Goal: Task Accomplishment & Management: Manage account settings

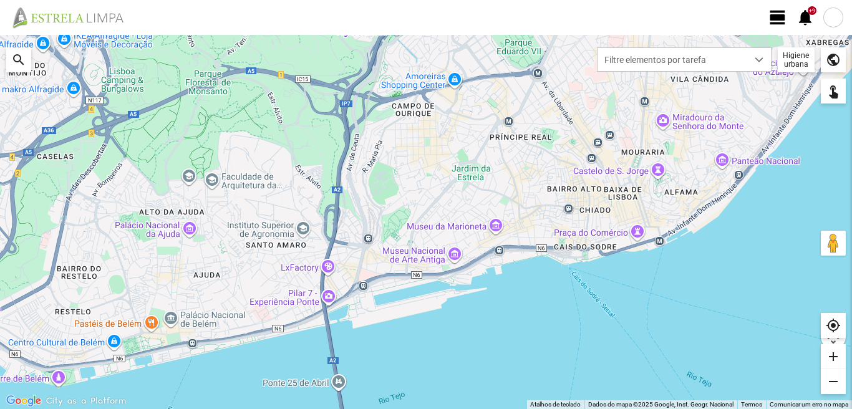
click at [835, 17] on div at bounding box center [833, 17] width 20 height 20
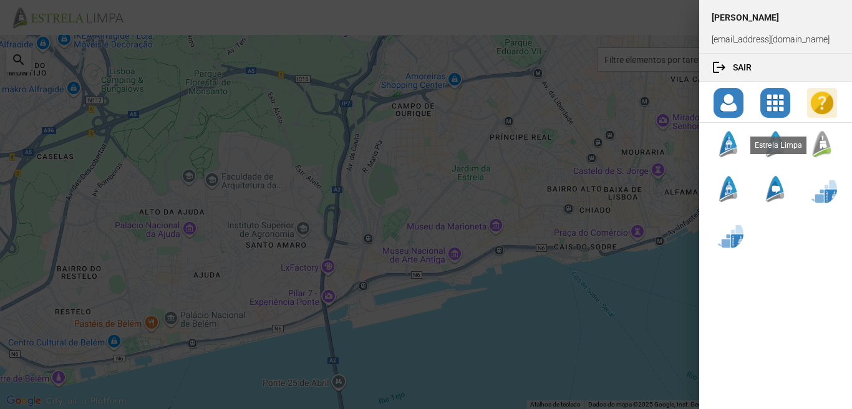
click at [825, 143] on div at bounding box center [822, 144] width 30 height 30
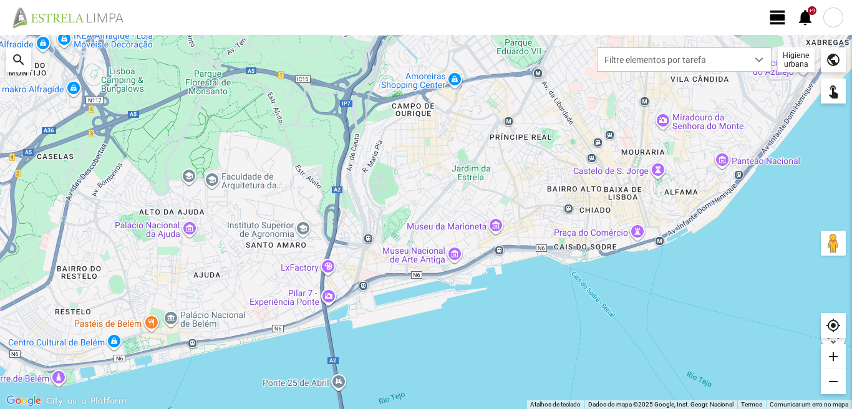
click at [773, 17] on span "view_day" at bounding box center [777, 17] width 19 height 19
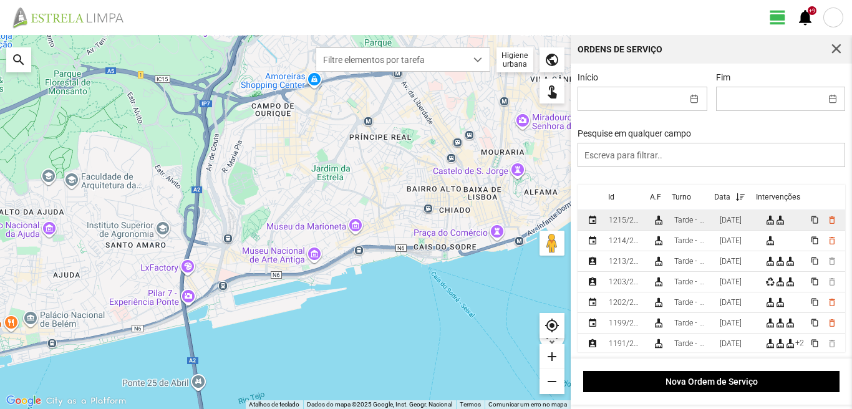
click at [742, 220] on div "[DATE]" at bounding box center [731, 220] width 22 height 9
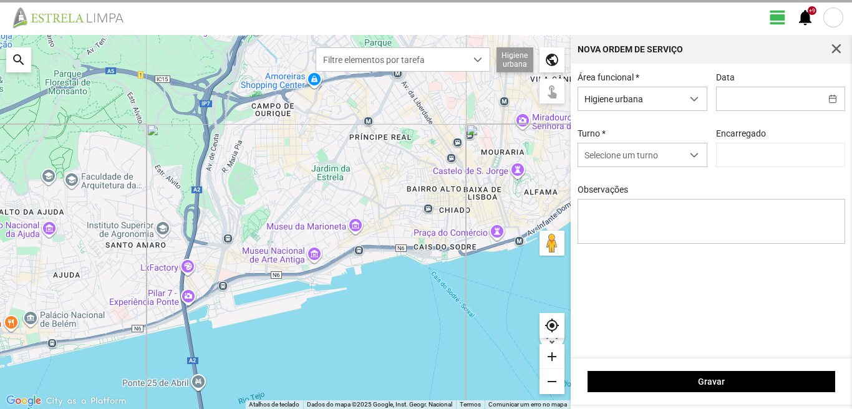
type input "[DATE]"
type input "[PERSON_NAME]"
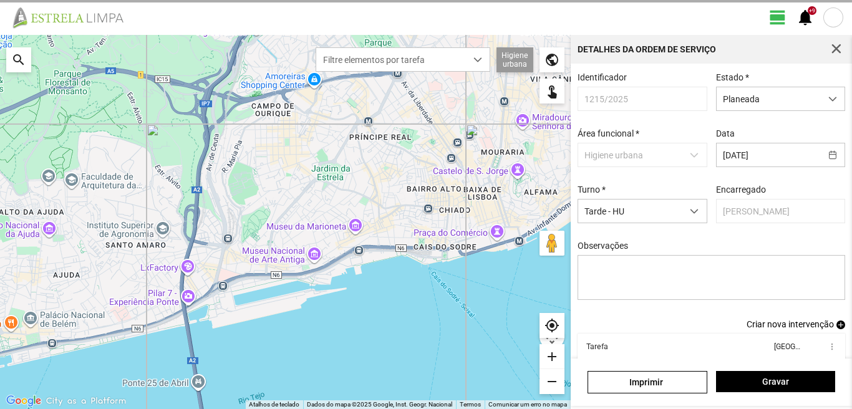
scroll to position [68, 0]
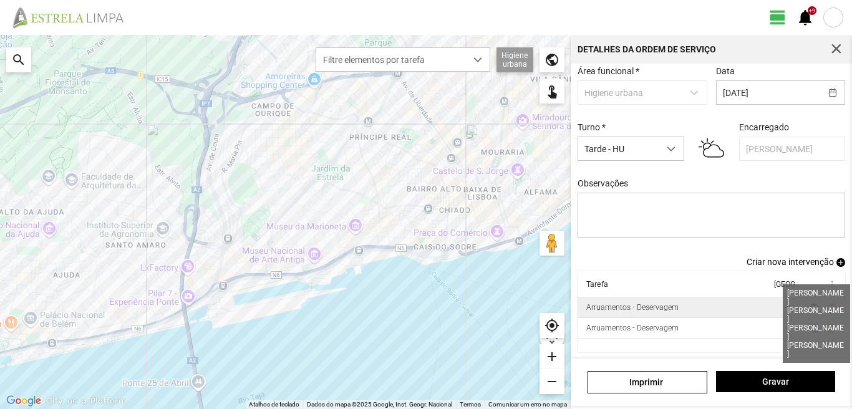
click at [786, 307] on span "4" at bounding box center [788, 307] width 4 height 9
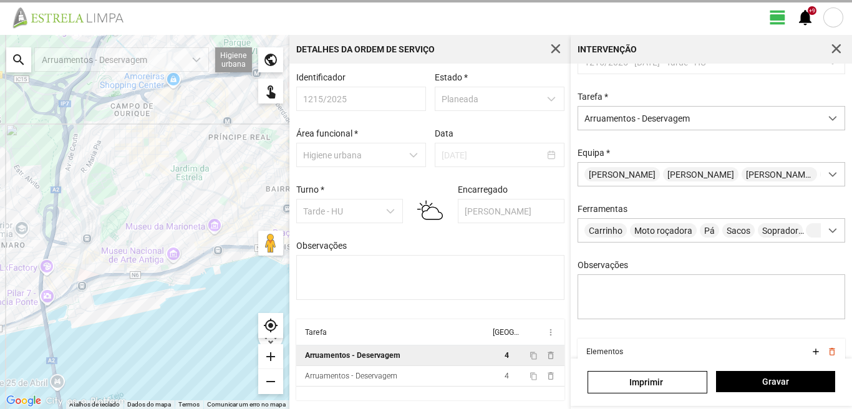
scroll to position [110, 0]
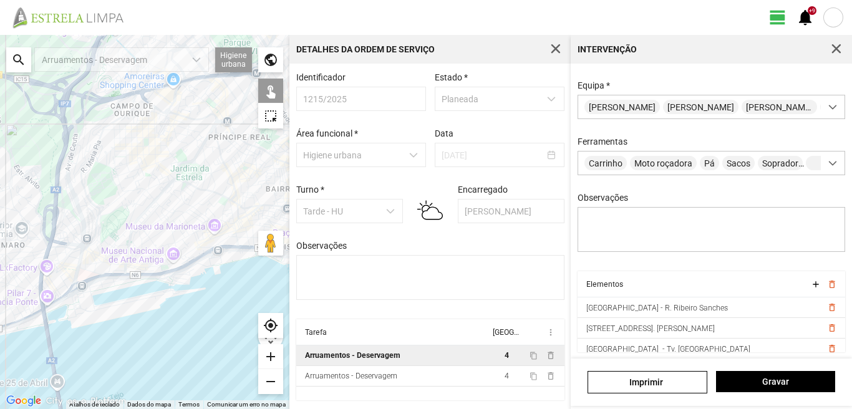
click at [14, 54] on div "search" at bounding box center [18, 59] width 25 height 25
click at [87, 59] on input "text" at bounding box center [124, 59] width 187 height 25
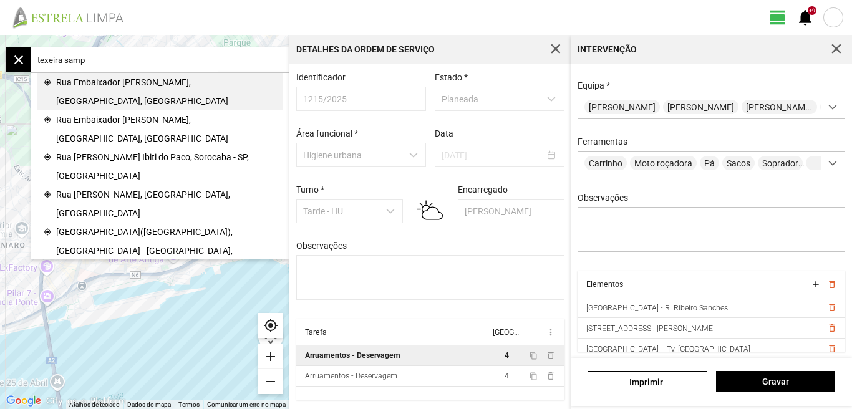
click at [104, 80] on span "Rua Embaixador [PERSON_NAME], [GEOGRAPHIC_DATA], [GEOGRAPHIC_DATA]" at bounding box center [166, 91] width 221 height 37
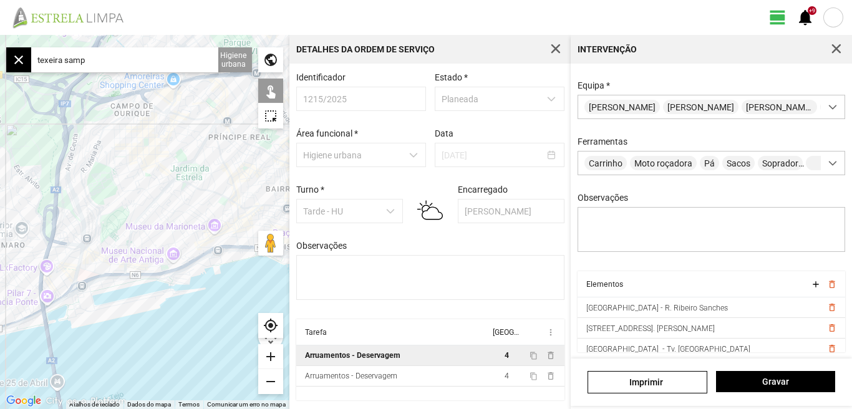
type input "R. Emb. [PERSON_NAME], 1350 [GEOGRAPHIC_DATA], [GEOGRAPHIC_DATA]"
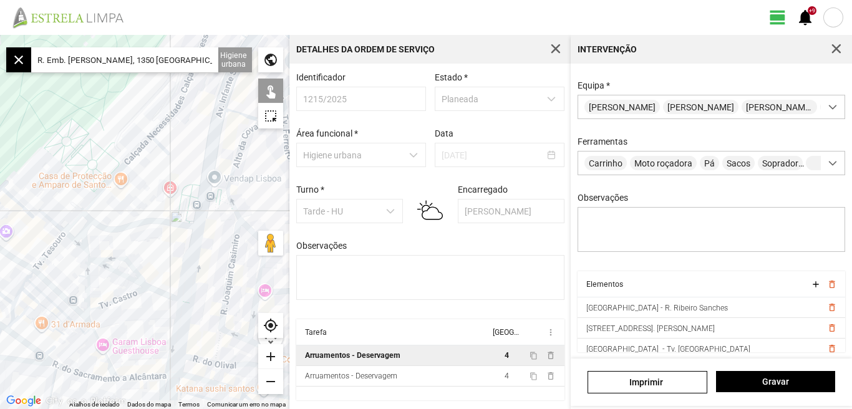
click at [270, 353] on div "add" at bounding box center [270, 356] width 25 height 25
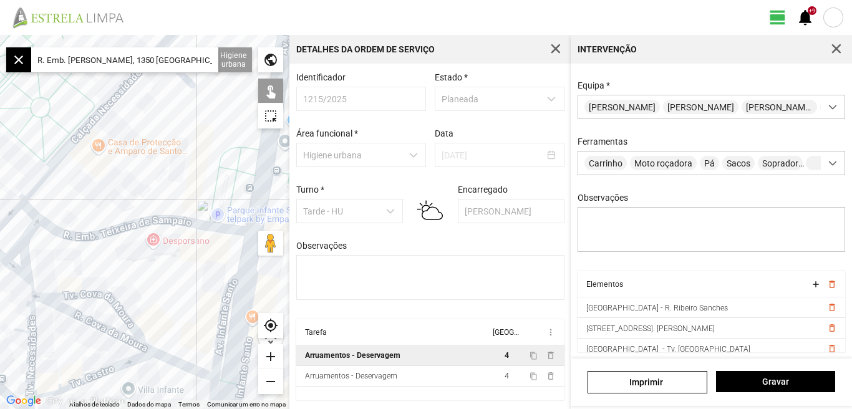
click at [269, 354] on div "add" at bounding box center [270, 356] width 25 height 25
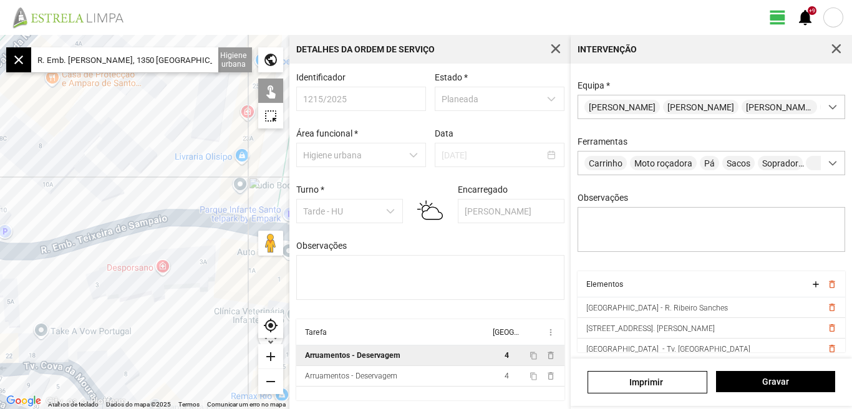
click at [68, 246] on div at bounding box center [144, 222] width 289 height 374
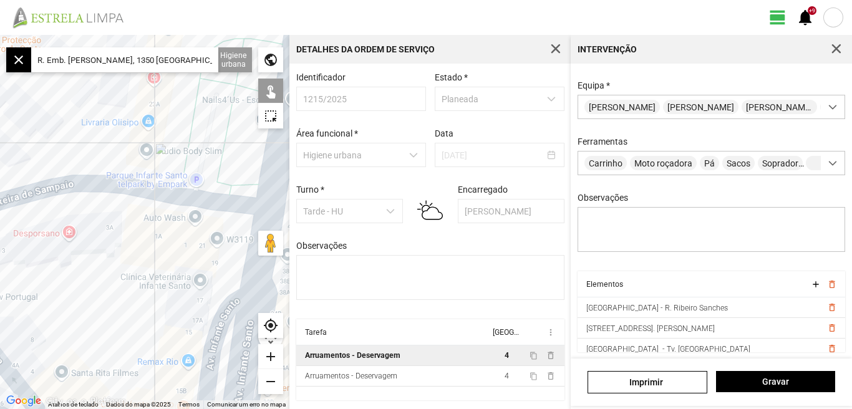
drag, startPoint x: 188, startPoint y: 305, endPoint x: 100, endPoint y: 274, distance: 92.5
click at [100, 274] on div at bounding box center [144, 222] width 289 height 374
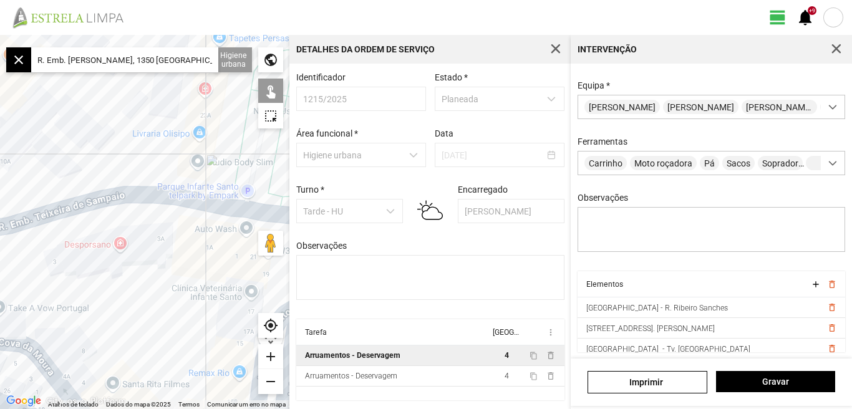
drag, startPoint x: 72, startPoint y: 261, endPoint x: 173, endPoint y: 303, distance: 109.0
click at [219, 307] on div at bounding box center [144, 222] width 289 height 374
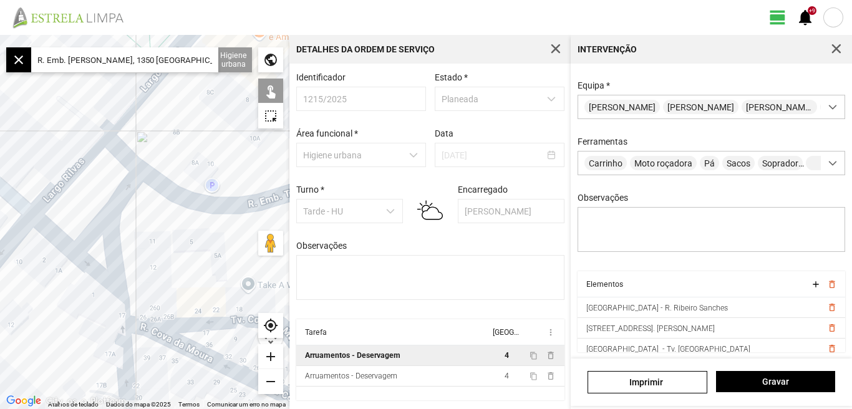
drag, startPoint x: 121, startPoint y: 290, endPoint x: 311, endPoint y: 250, distance: 194.4
click at [311, 250] on div "← Mover para a esquerda → Mover para a direita ↑ Mover para cima ↓ Mover para b…" at bounding box center [426, 222] width 852 height 374
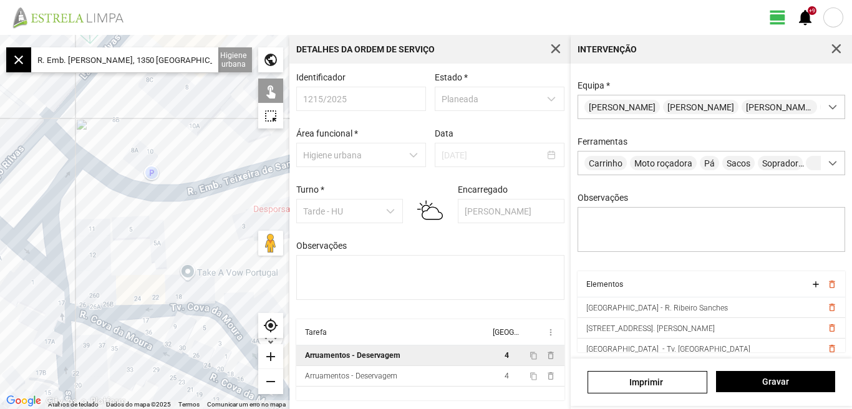
drag, startPoint x: 184, startPoint y: 222, endPoint x: 126, endPoint y: 219, distance: 58.1
click at [130, 220] on div at bounding box center [144, 222] width 289 height 374
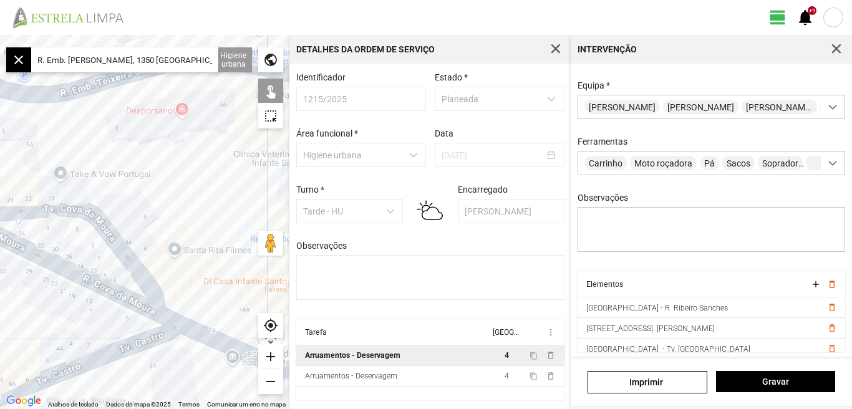
drag, startPoint x: 165, startPoint y: 206, endPoint x: 195, endPoint y: 163, distance: 52.3
click at [195, 163] on div at bounding box center [144, 222] width 289 height 374
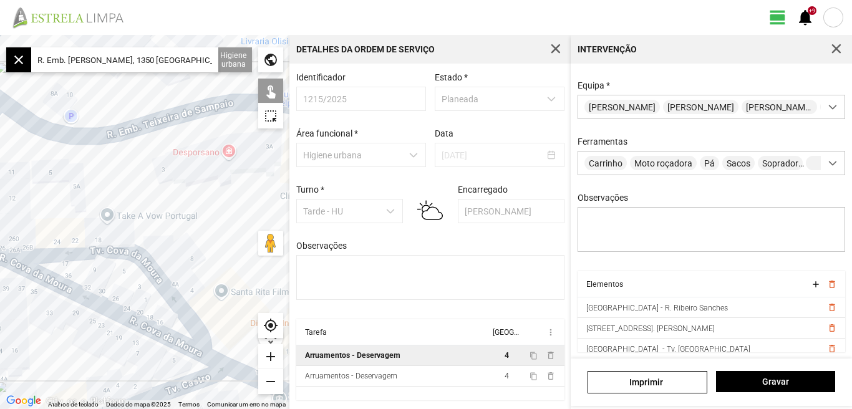
drag, startPoint x: 168, startPoint y: 163, endPoint x: 94, endPoint y: 177, distance: 75.5
click at [95, 178] on div at bounding box center [144, 222] width 289 height 374
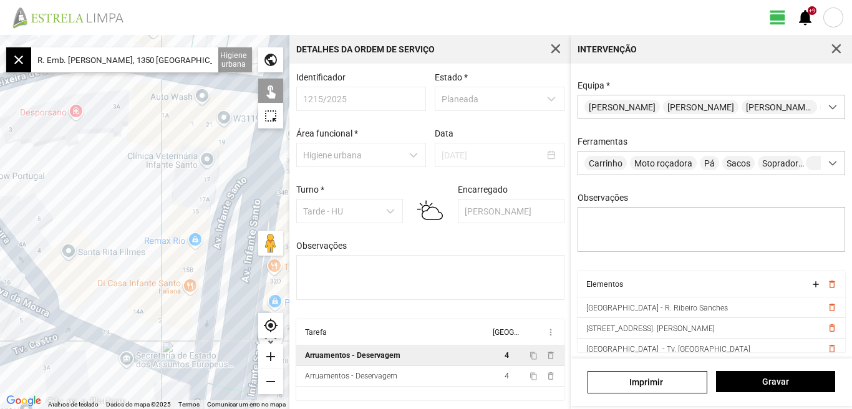
drag, startPoint x: 142, startPoint y: 196, endPoint x: 60, endPoint y: 195, distance: 81.7
click at [60, 195] on div at bounding box center [144, 222] width 289 height 374
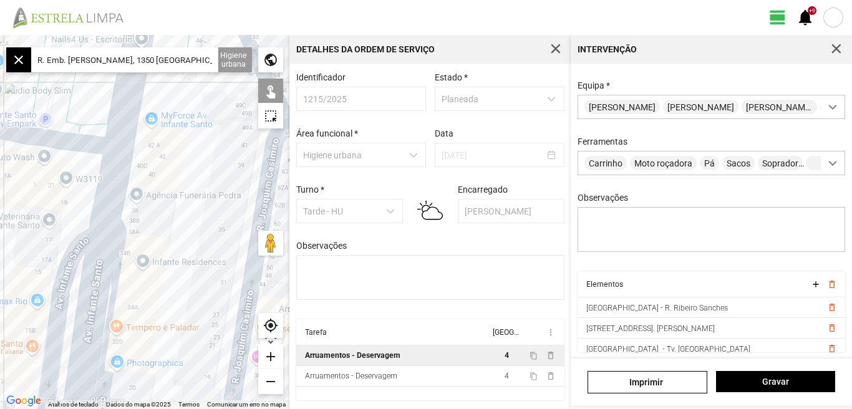
drag, startPoint x: 170, startPoint y: 148, endPoint x: 156, endPoint y: 271, distance: 123.6
click at [160, 274] on div at bounding box center [144, 222] width 289 height 374
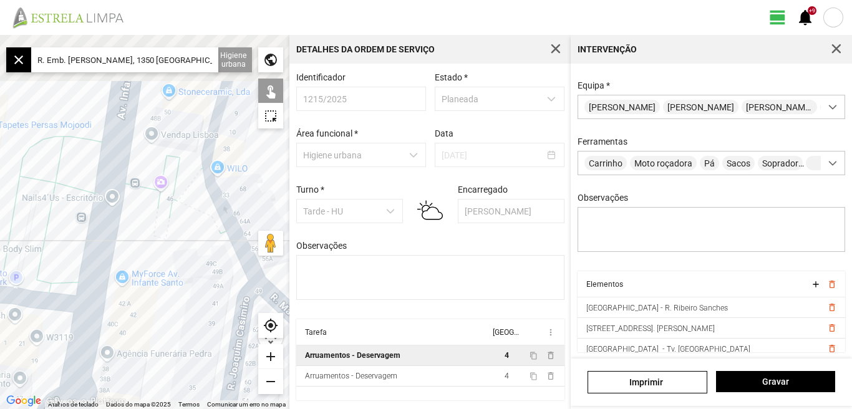
drag, startPoint x: 168, startPoint y: 277, endPoint x: 165, endPoint y: 322, distance: 45.0
click at [165, 322] on div at bounding box center [144, 222] width 289 height 374
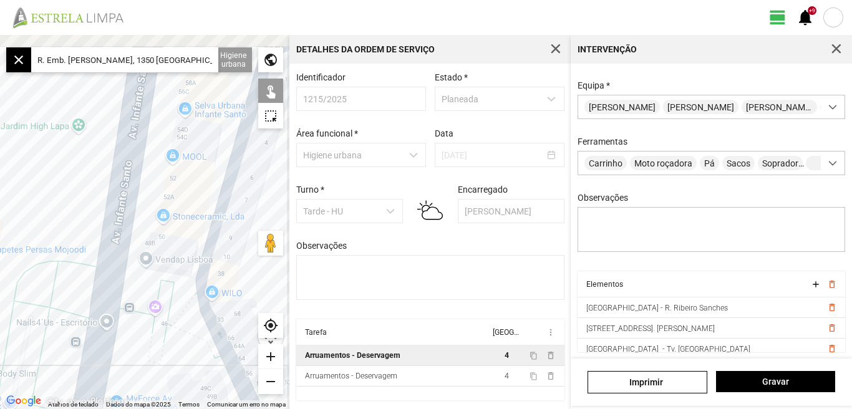
drag, startPoint x: 162, startPoint y: 283, endPoint x: 148, endPoint y: 333, distance: 52.5
click at [148, 333] on div at bounding box center [144, 222] width 289 height 374
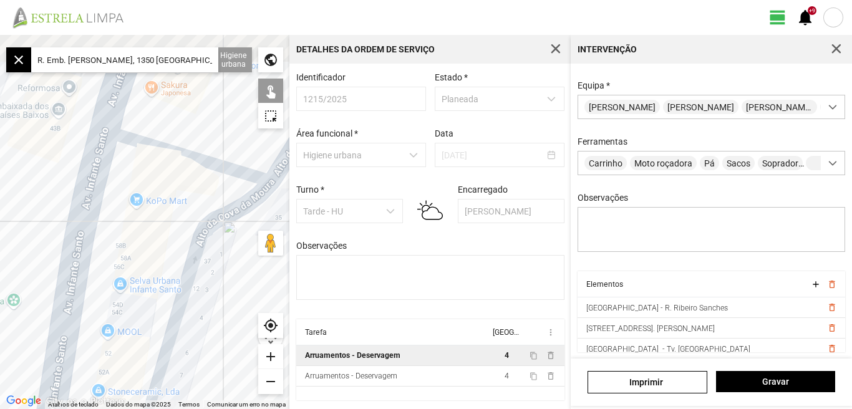
drag, startPoint x: 143, startPoint y: 323, endPoint x: 128, endPoint y: 320, distance: 15.3
click at [134, 336] on div at bounding box center [144, 222] width 289 height 374
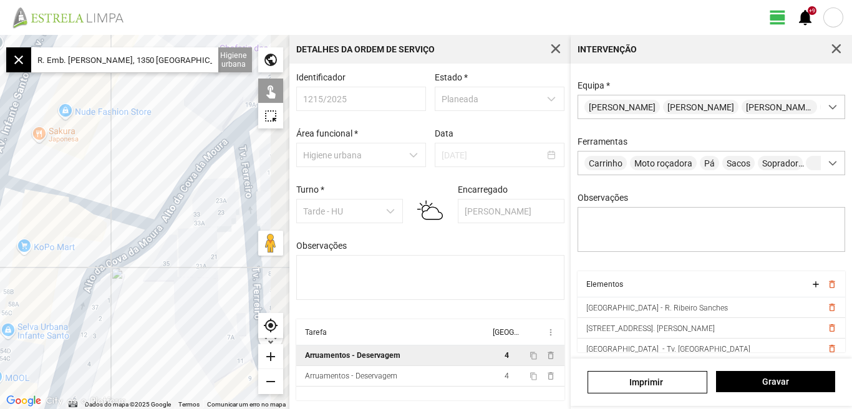
drag, startPoint x: 135, startPoint y: 247, endPoint x: 43, endPoint y: 235, distance: 92.4
click at [43, 235] on div at bounding box center [144, 222] width 289 height 374
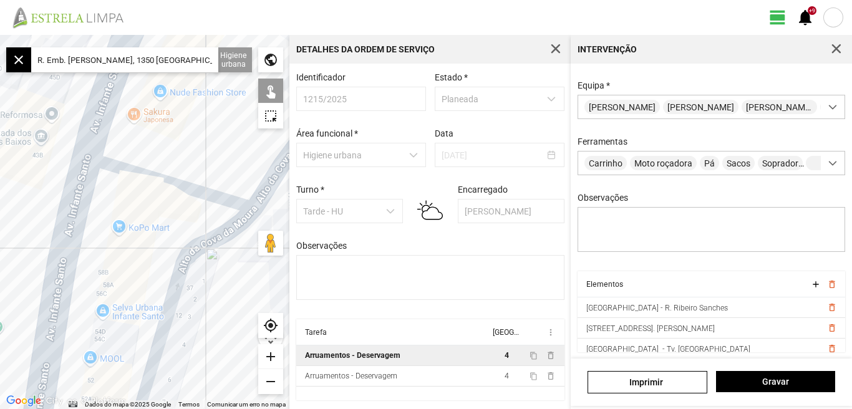
drag, startPoint x: 171, startPoint y: 230, endPoint x: 182, endPoint y: 223, distance: 12.8
click at [180, 225] on div at bounding box center [144, 222] width 289 height 374
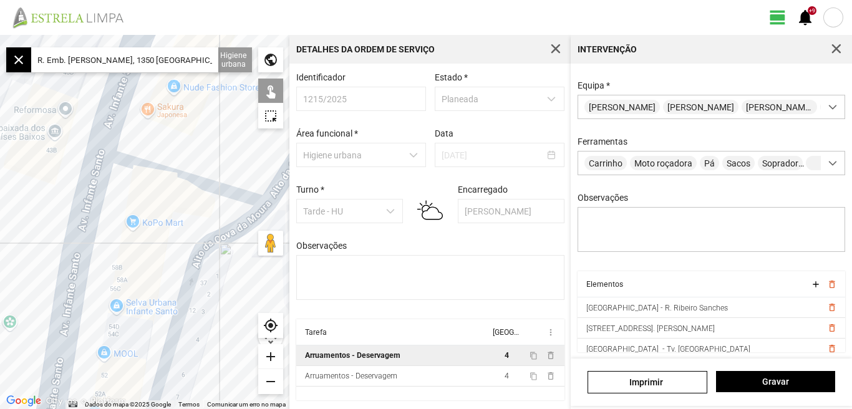
drag, startPoint x: 163, startPoint y: 215, endPoint x: 189, endPoint y: 205, distance: 27.7
click at [186, 206] on div at bounding box center [144, 222] width 289 height 374
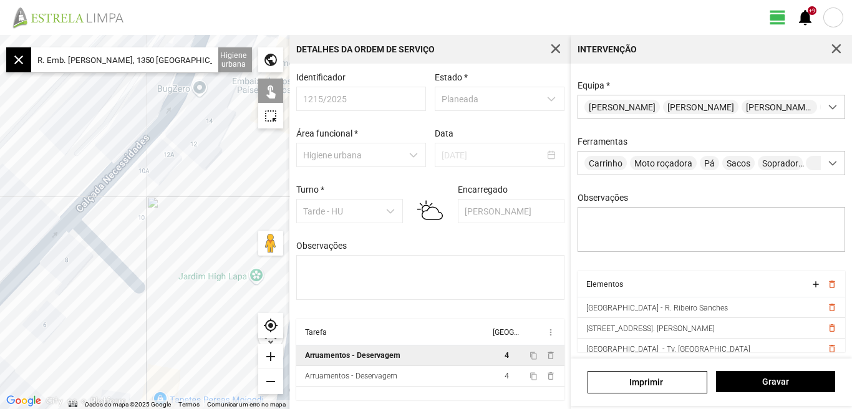
drag, startPoint x: 135, startPoint y: 224, endPoint x: 276, endPoint y: 151, distance: 158.7
click at [271, 155] on div at bounding box center [144, 222] width 289 height 374
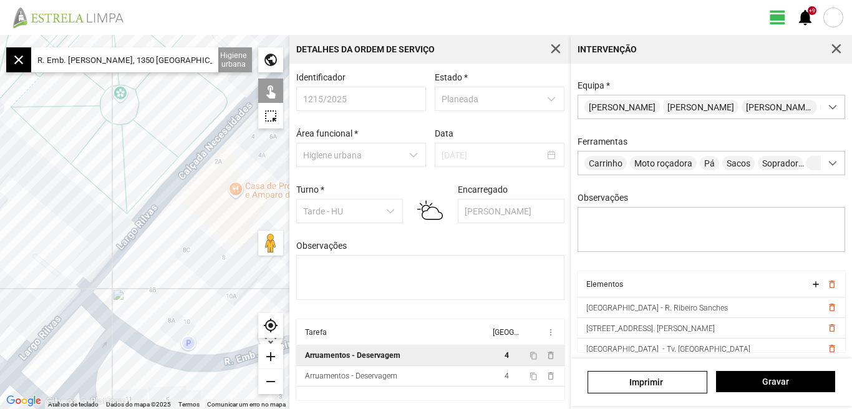
drag, startPoint x: 147, startPoint y: 283, endPoint x: 204, endPoint y: 198, distance: 102.6
click at [204, 198] on div at bounding box center [144, 222] width 289 height 374
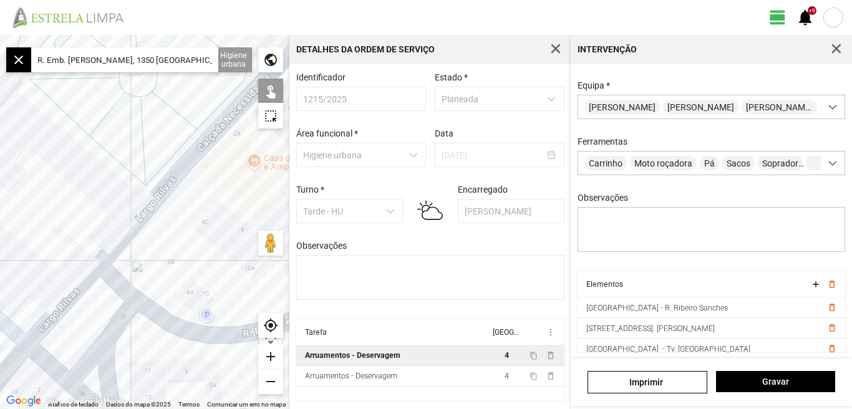
drag, startPoint x: 188, startPoint y: 259, endPoint x: 198, endPoint y: 188, distance: 71.9
click at [198, 188] on div at bounding box center [144, 222] width 289 height 374
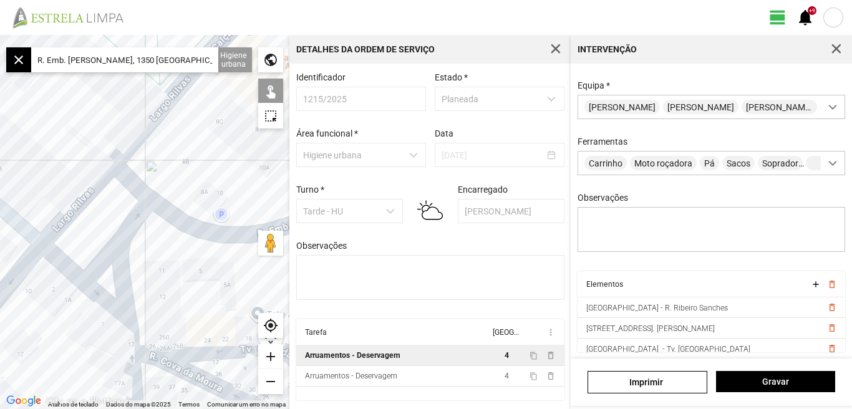
scroll to position [48, 0]
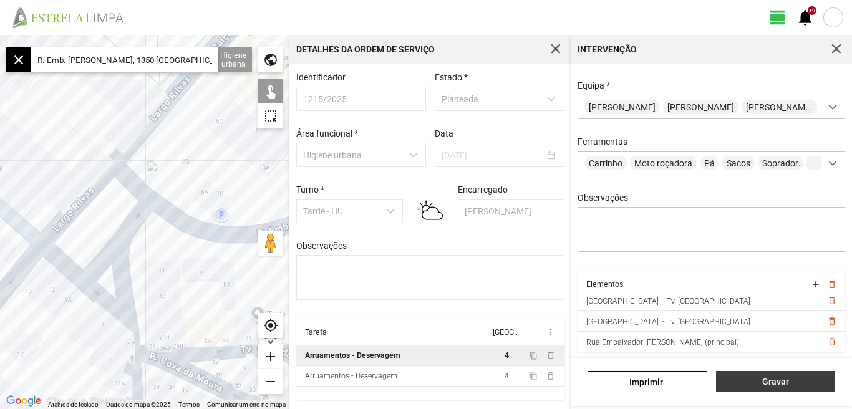
click at [771, 382] on span "Gravar" at bounding box center [775, 382] width 106 height 10
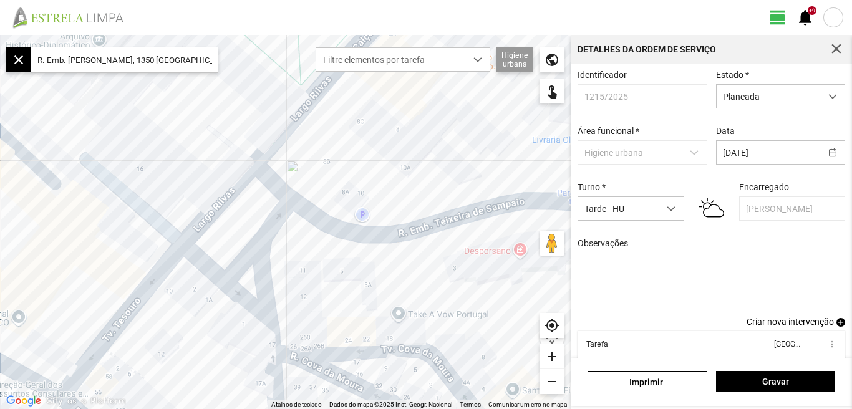
scroll to position [68, 0]
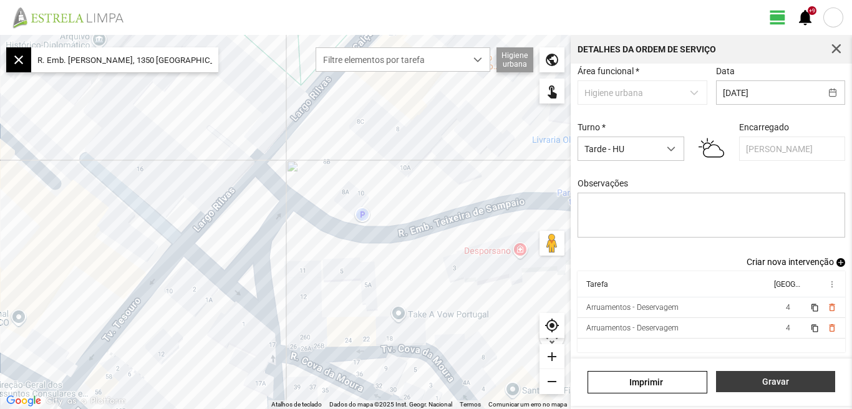
click at [770, 385] on span "Gravar" at bounding box center [775, 382] width 106 height 10
